Goal: Book appointment/travel/reservation

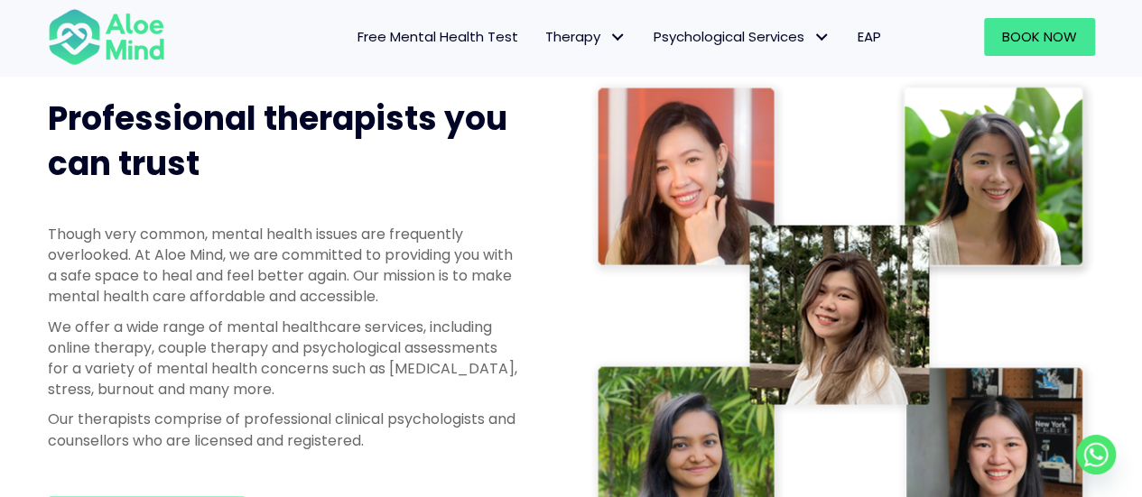
scroll to position [899, 0]
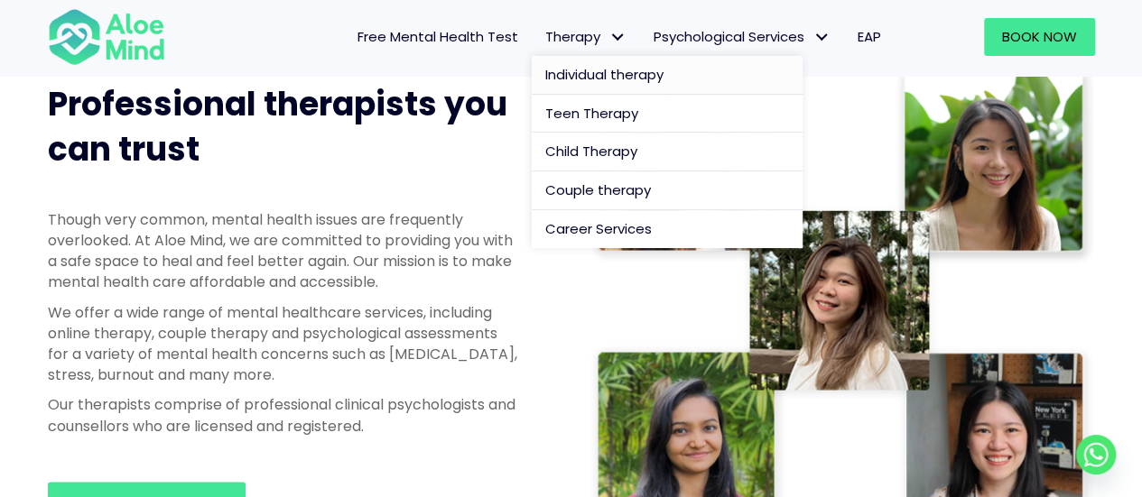
click at [584, 71] on span "Individual therapy" at bounding box center [604, 74] width 118 height 19
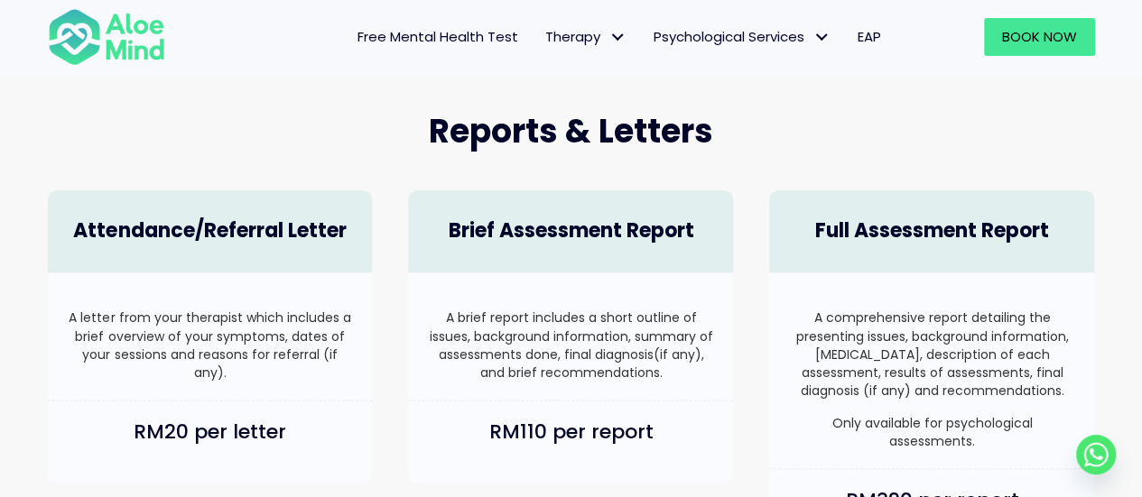
scroll to position [981, 0]
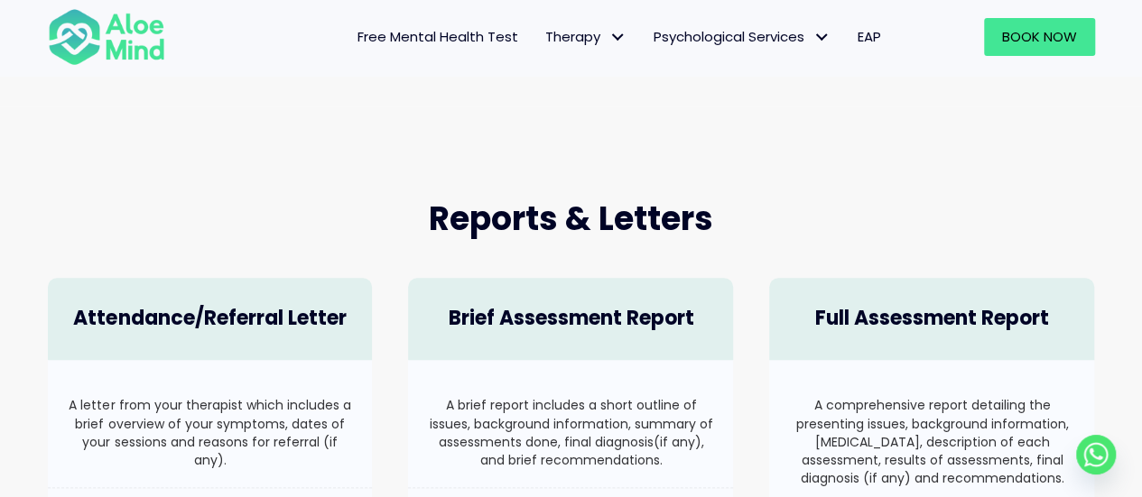
click at [860, 41] on span "EAP" at bounding box center [868, 36] width 23 height 19
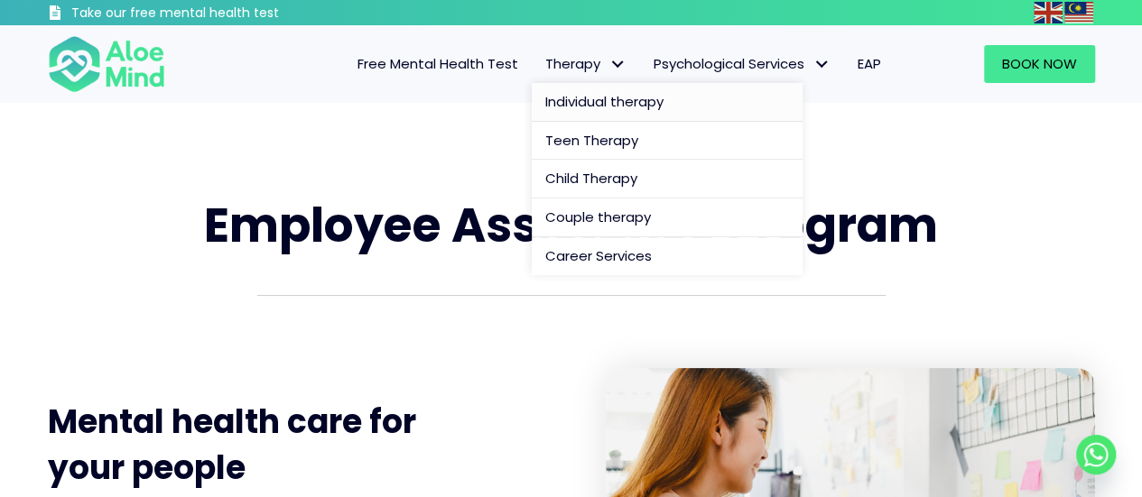
click at [550, 104] on span "Individual therapy" at bounding box center [604, 101] width 118 height 19
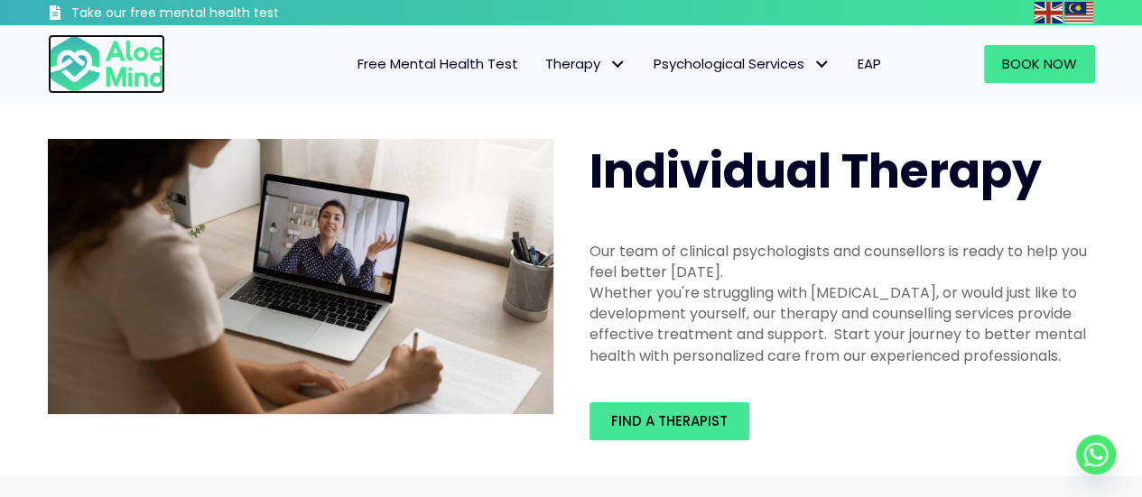
click at [128, 62] on img at bounding box center [106, 64] width 117 height 60
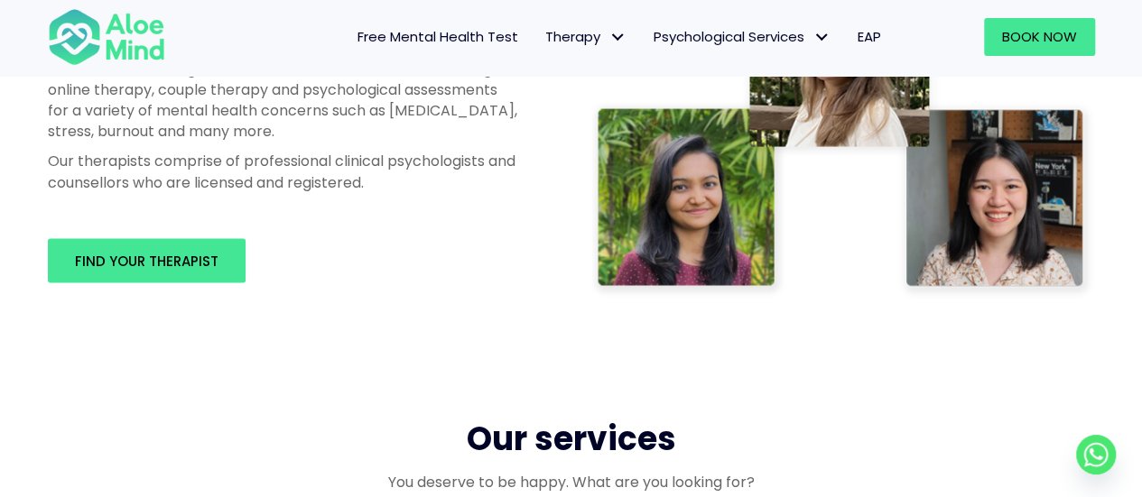
scroll to position [1153, 0]
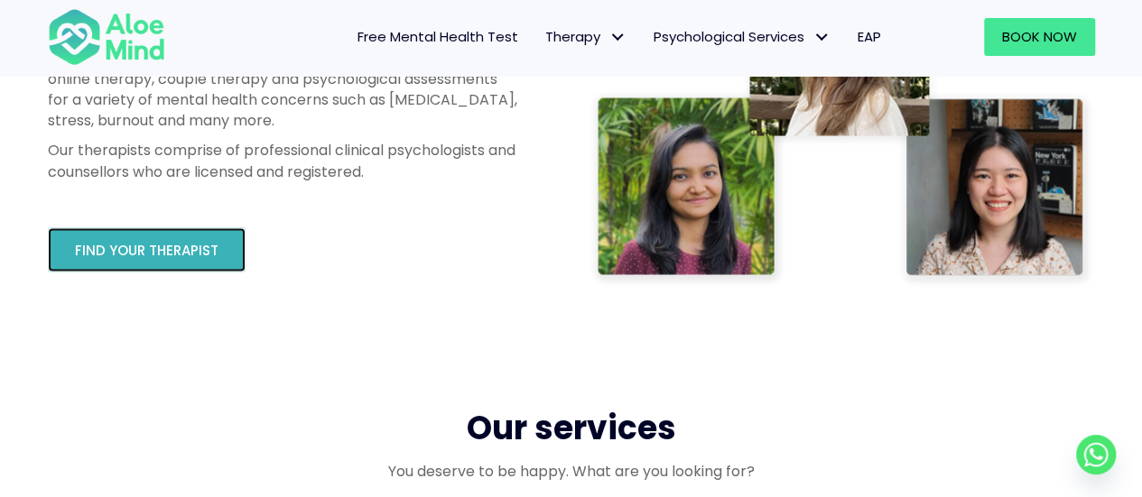
click at [102, 261] on link "Find your therapist" at bounding box center [147, 249] width 198 height 44
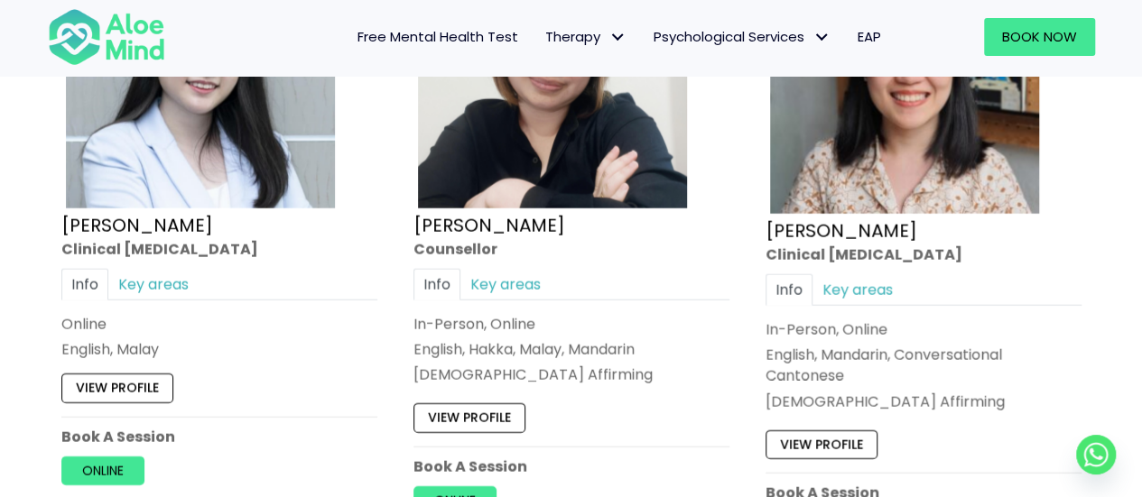
scroll to position [5764, 0]
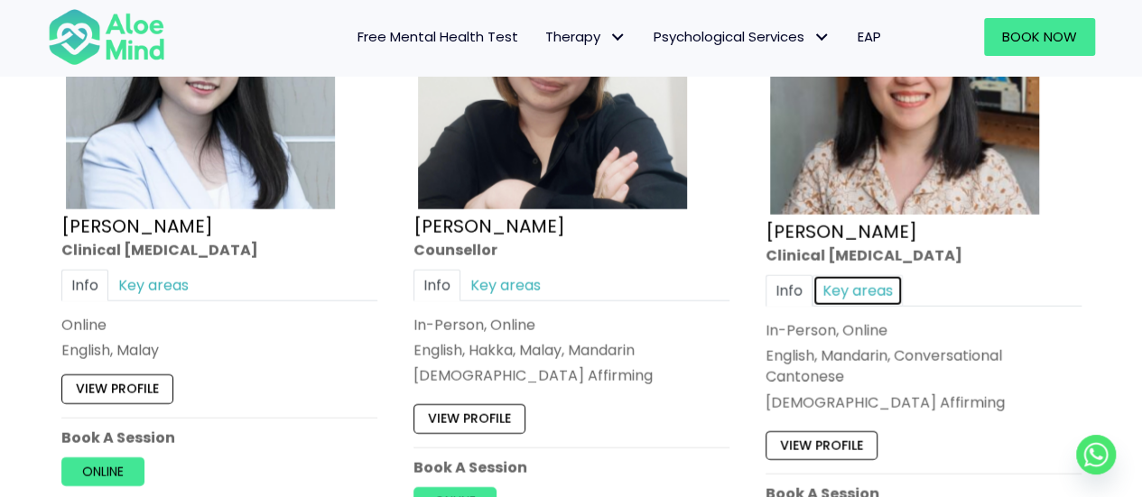
click at [850, 274] on link "Key areas" at bounding box center [857, 290] width 90 height 32
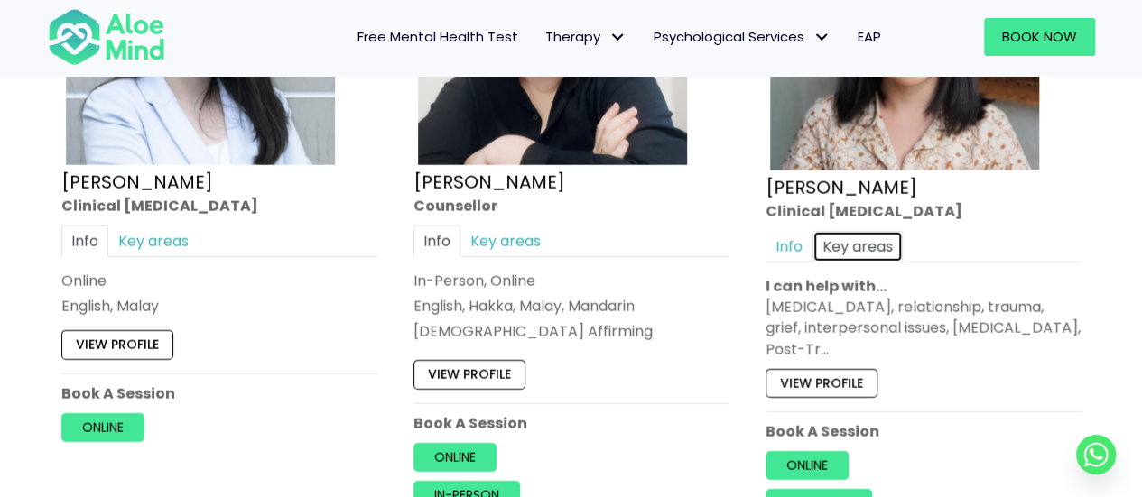
scroll to position [5812, 0]
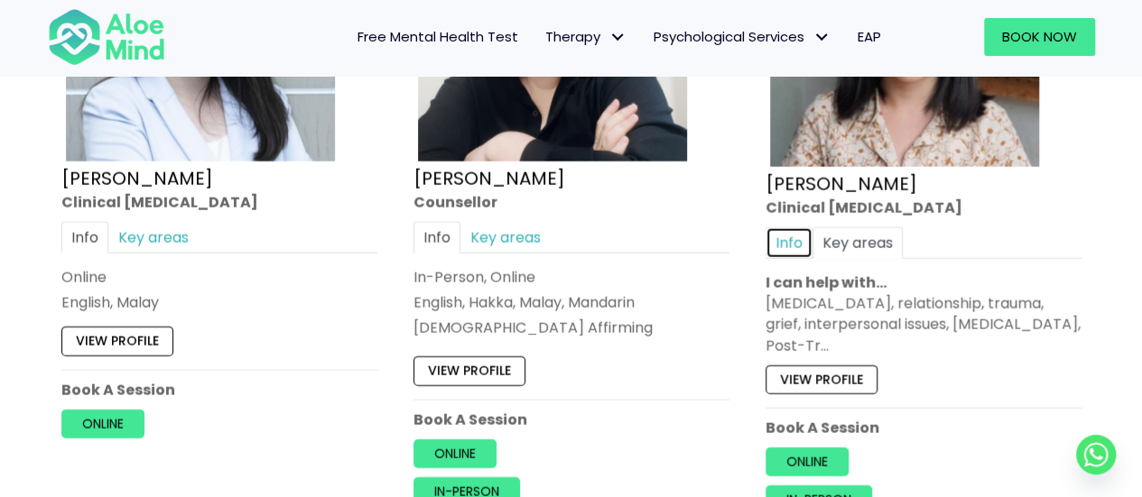
click at [787, 227] on link "Info" at bounding box center [788, 242] width 47 height 32
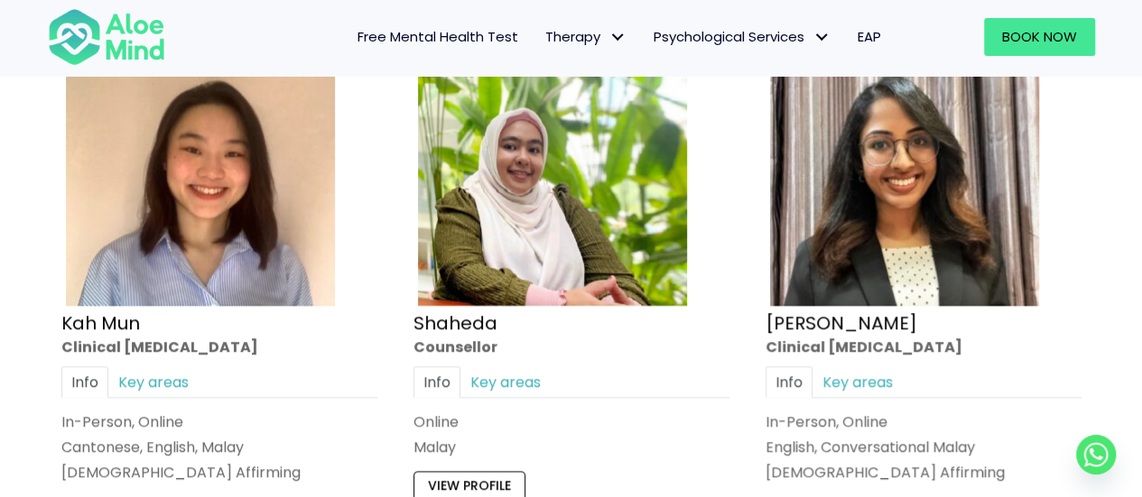
scroll to position [1001, 0]
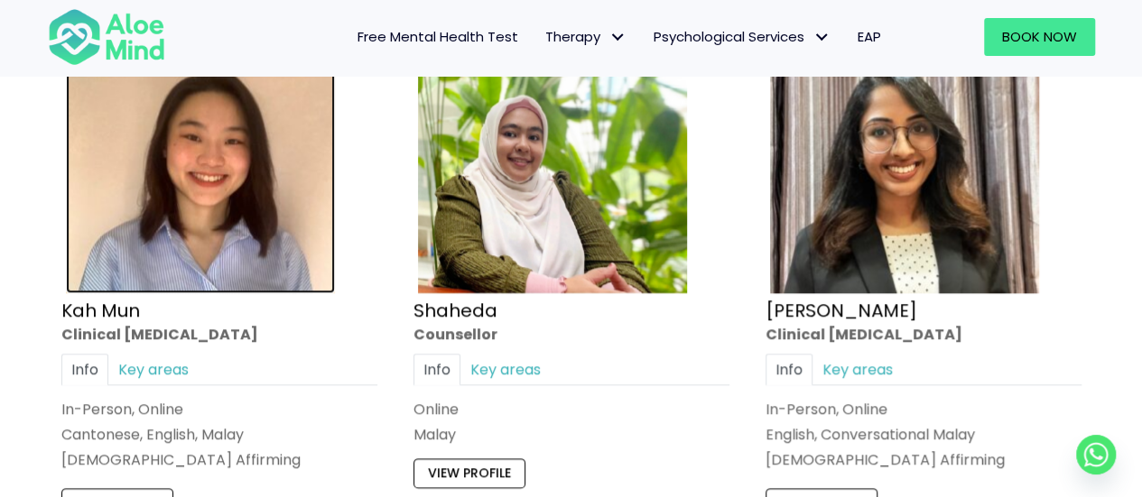
click at [180, 178] on img at bounding box center [200, 158] width 269 height 269
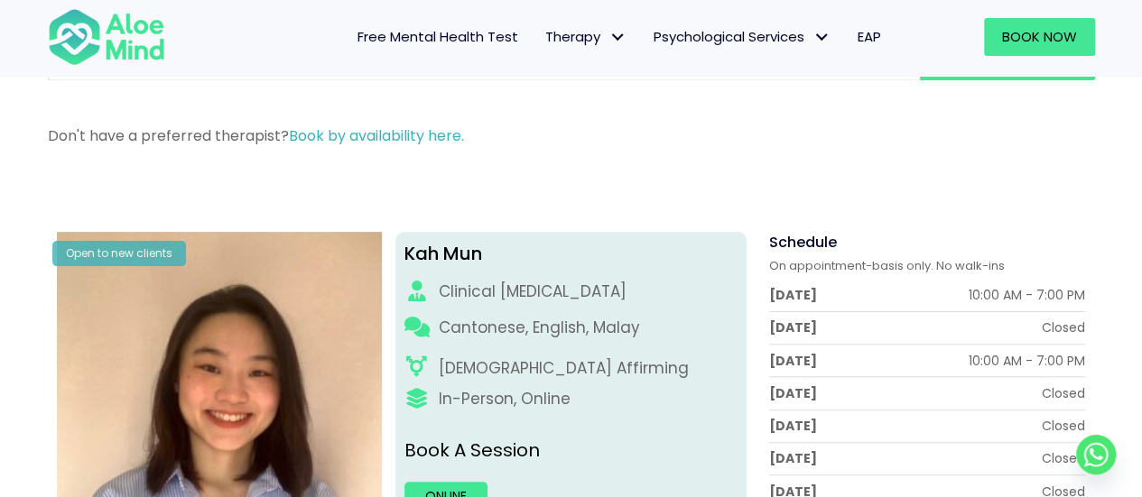
scroll to position [98, 0]
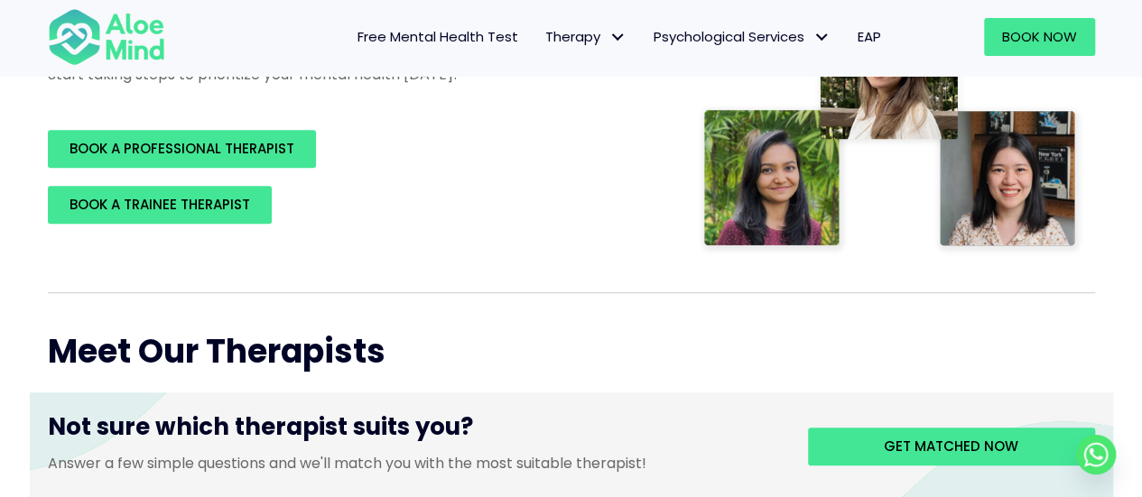
scroll to position [433, 0]
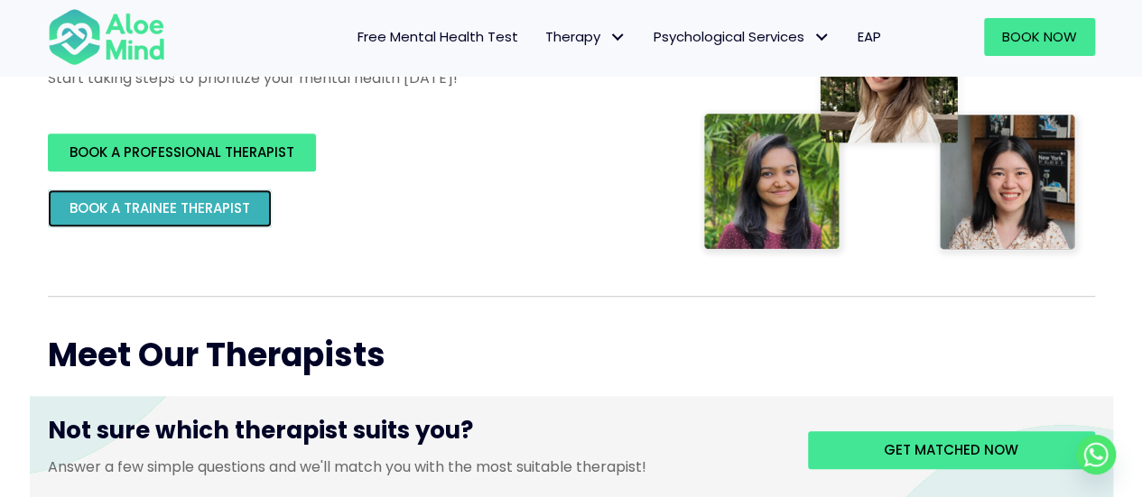
click at [182, 204] on span "BOOK A TRAINEE THERAPIST" at bounding box center [159, 208] width 180 height 19
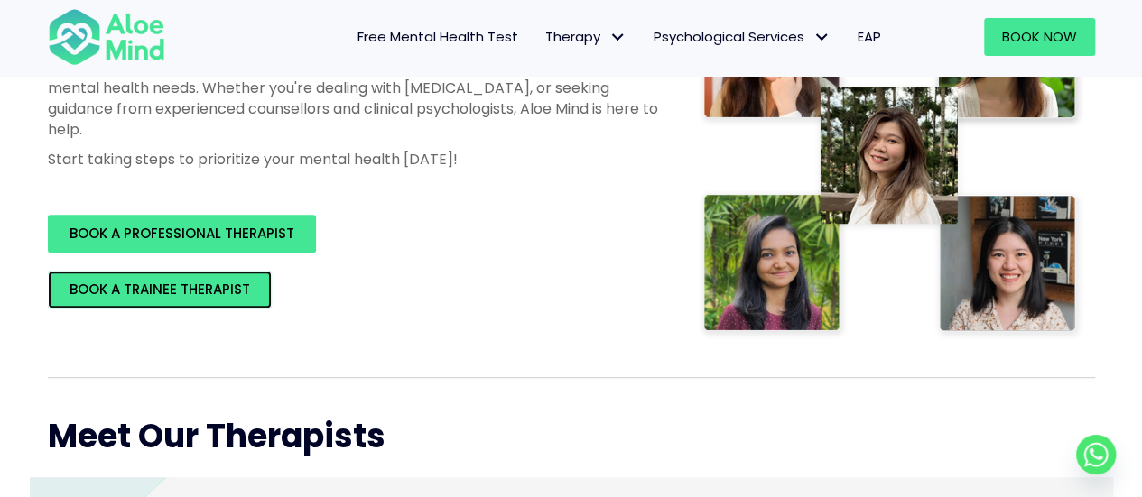
scroll to position [0, 0]
